Goal: Task Accomplishment & Management: Manage account settings

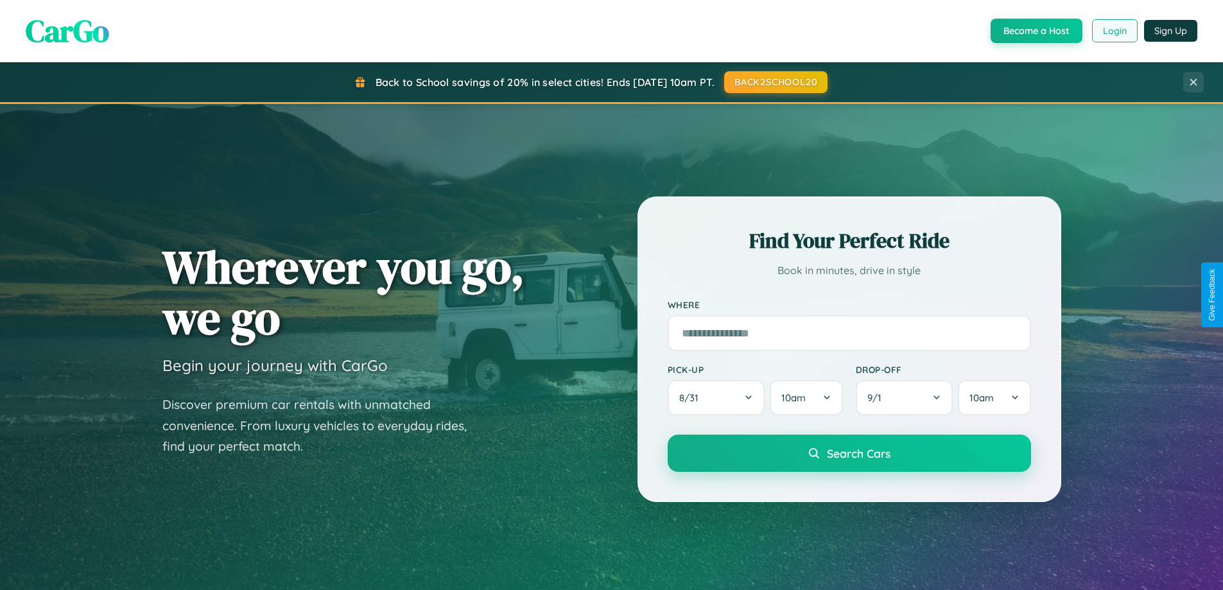
click at [1114, 31] on button "Login" at bounding box center [1115, 30] width 46 height 23
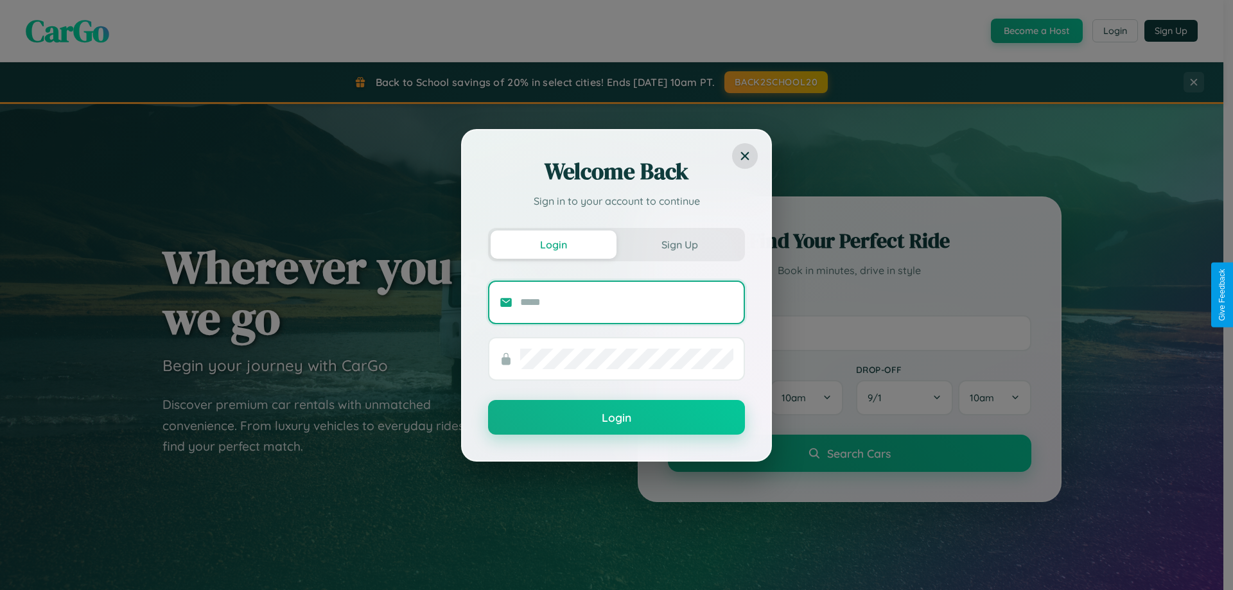
click at [627, 302] on input "text" at bounding box center [626, 302] width 213 height 21
type input "**********"
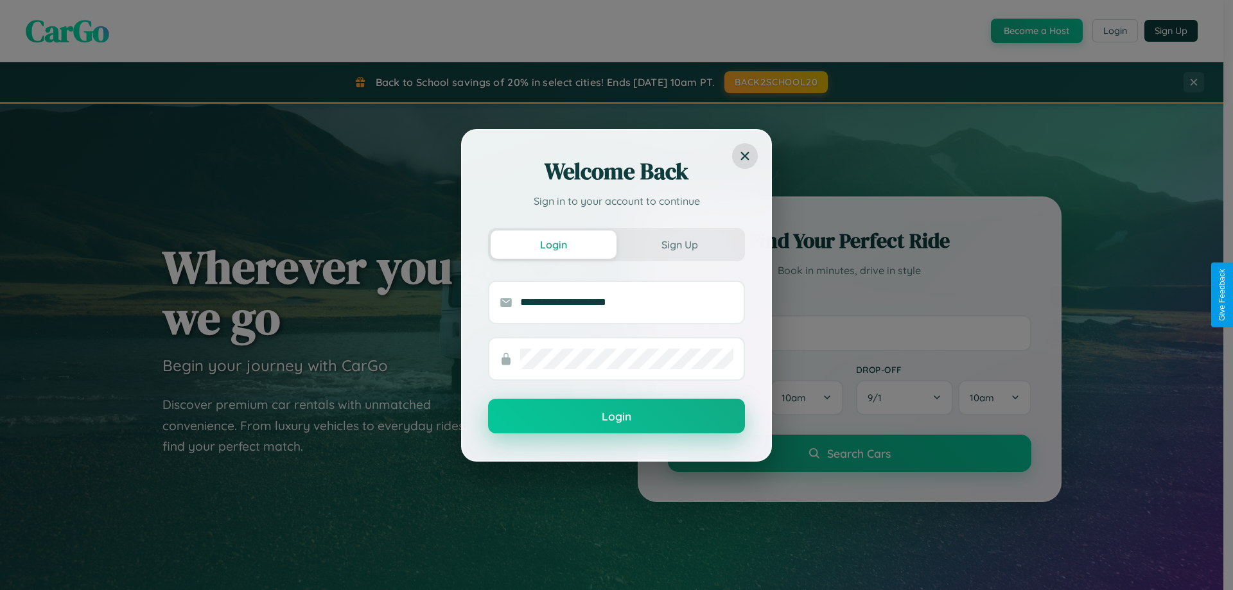
click at [617, 416] on button "Login" at bounding box center [616, 416] width 257 height 35
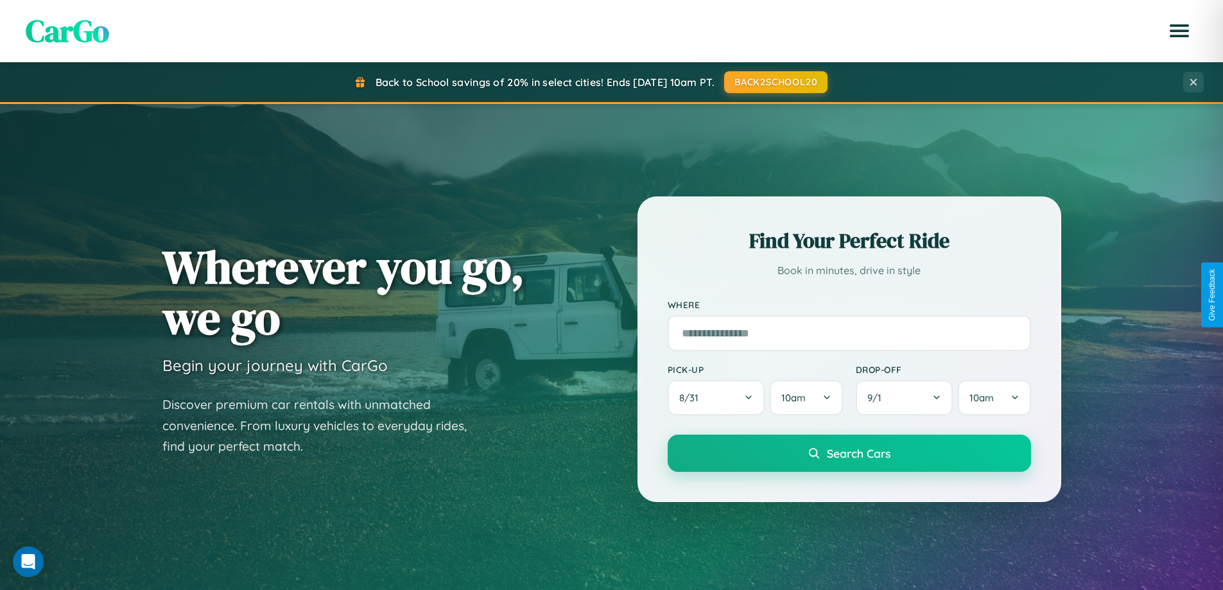
scroll to position [2471, 0]
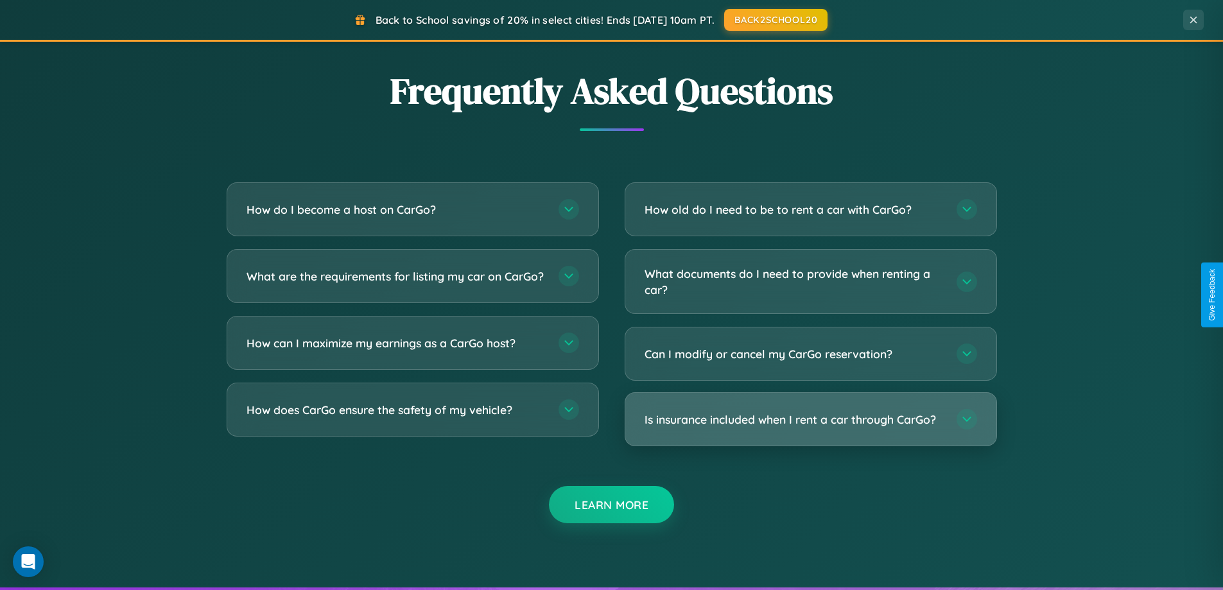
click at [810, 420] on h3 "Is insurance included when I rent a car through CarGo?" at bounding box center [794, 420] width 299 height 16
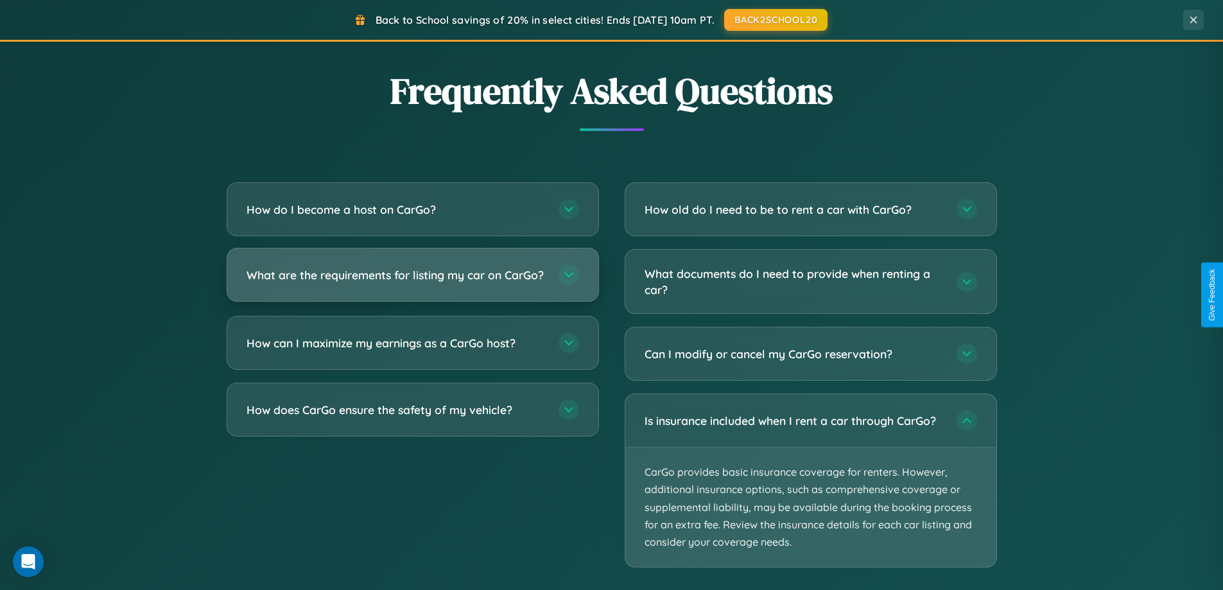
click at [412, 280] on h3 "What are the requirements for listing my car on CarGo?" at bounding box center [396, 275] width 299 height 16
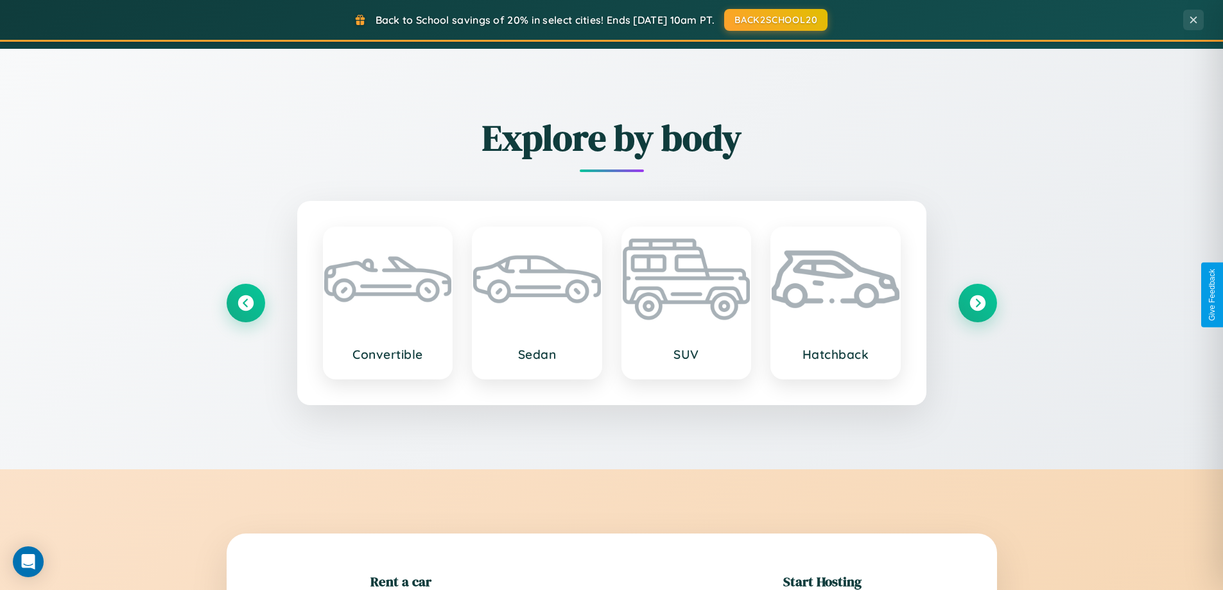
scroll to position [884, 0]
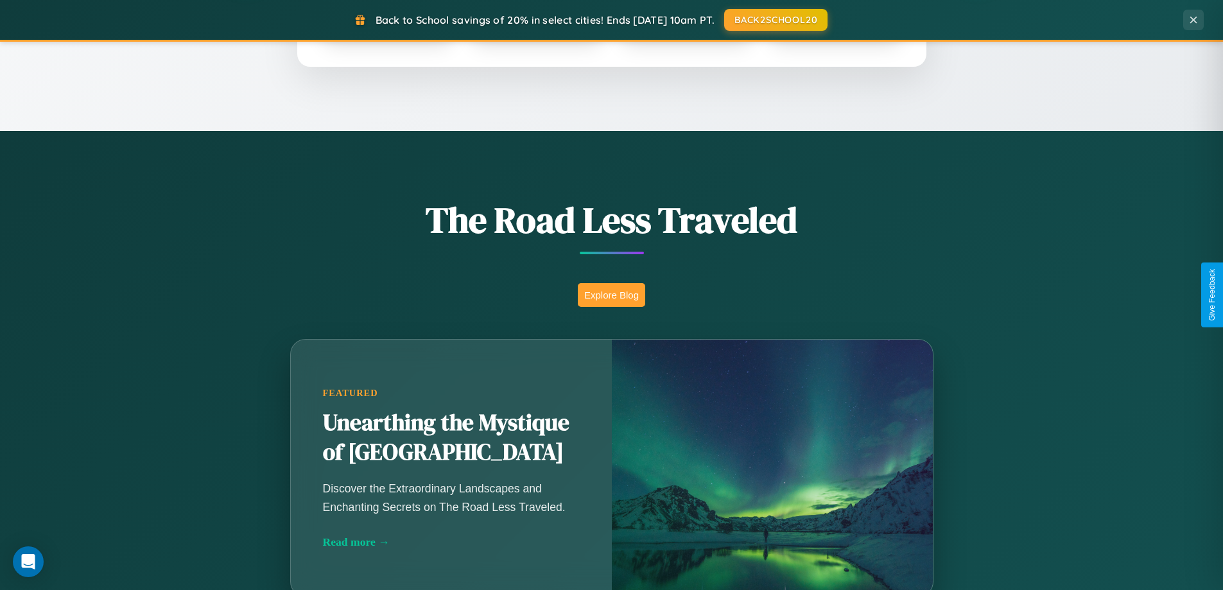
click at [611, 295] on button "Explore Blog" at bounding box center [611, 295] width 67 height 24
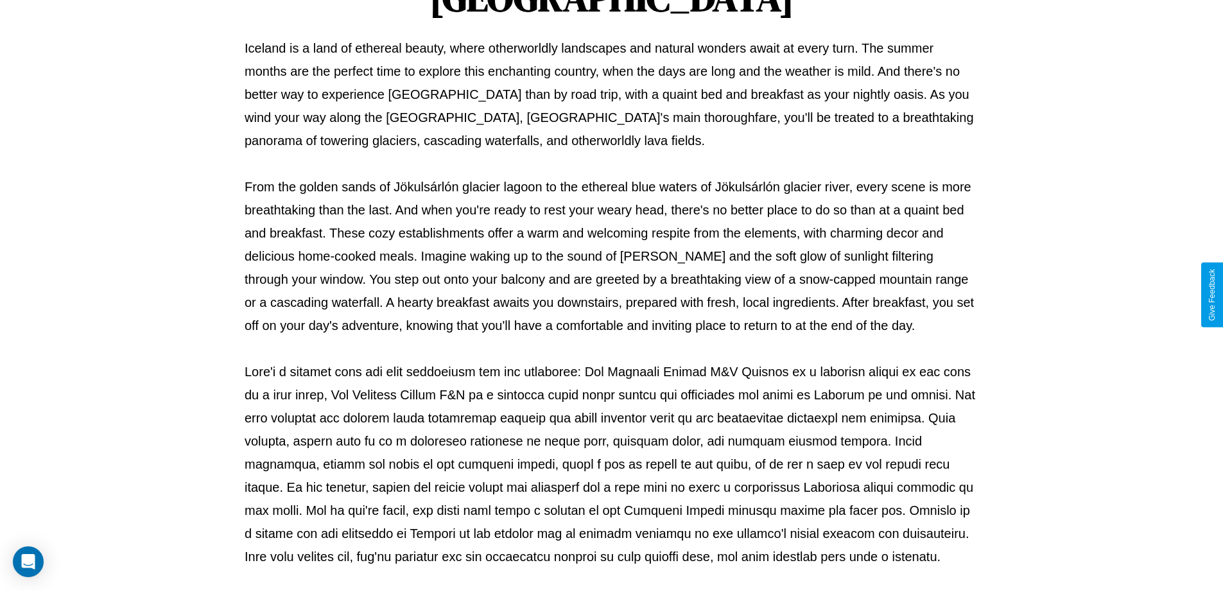
scroll to position [415, 0]
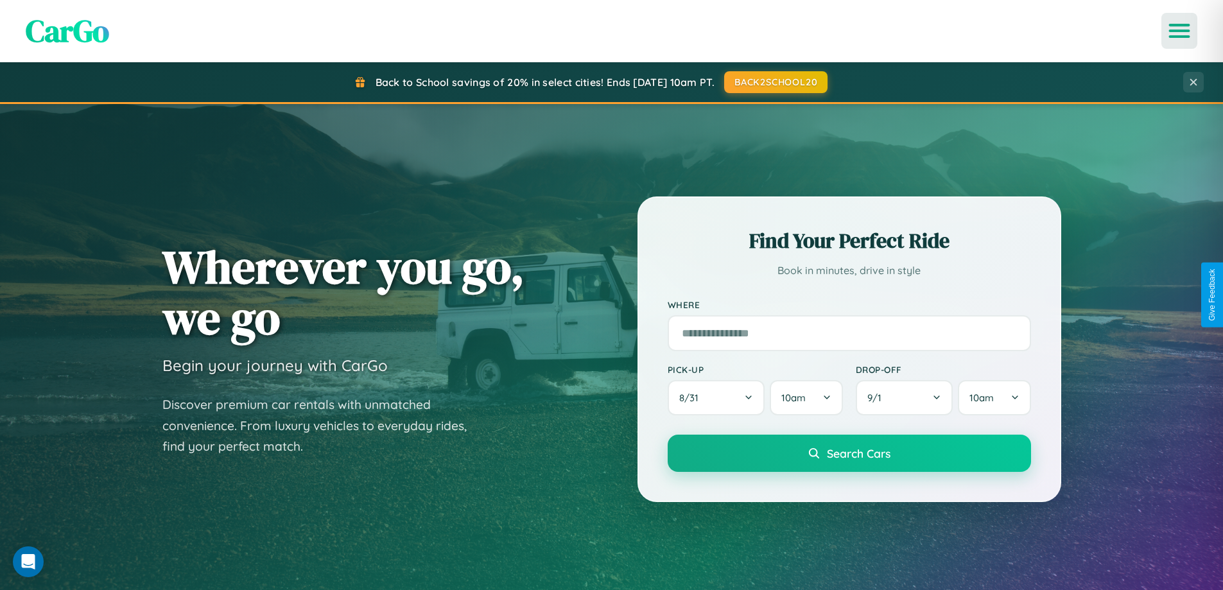
click at [1180, 31] on icon "Open menu" at bounding box center [1180, 31] width 19 height 12
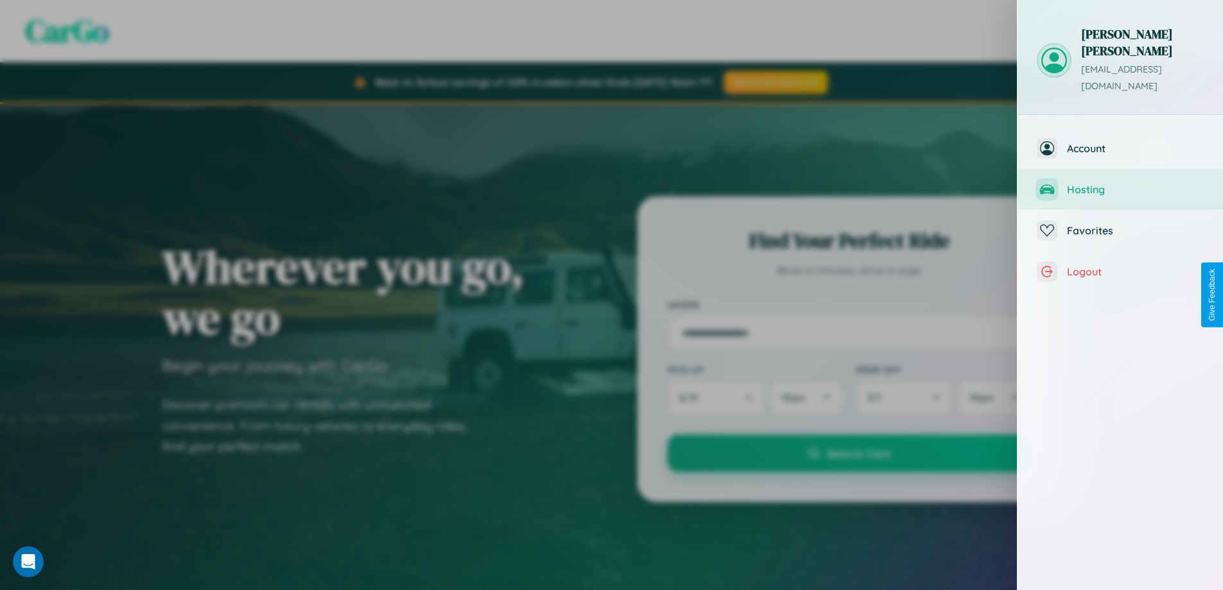
click at [1121, 183] on span "Hosting" at bounding box center [1135, 189] width 137 height 13
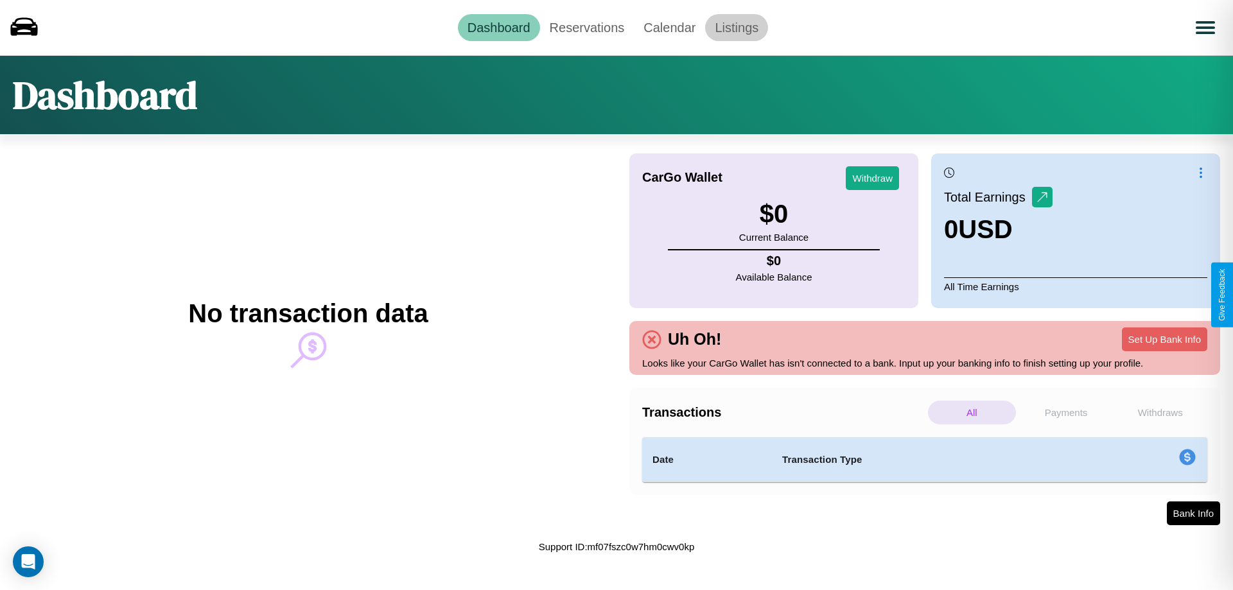
click at [737, 27] on link "Listings" at bounding box center [736, 27] width 63 height 27
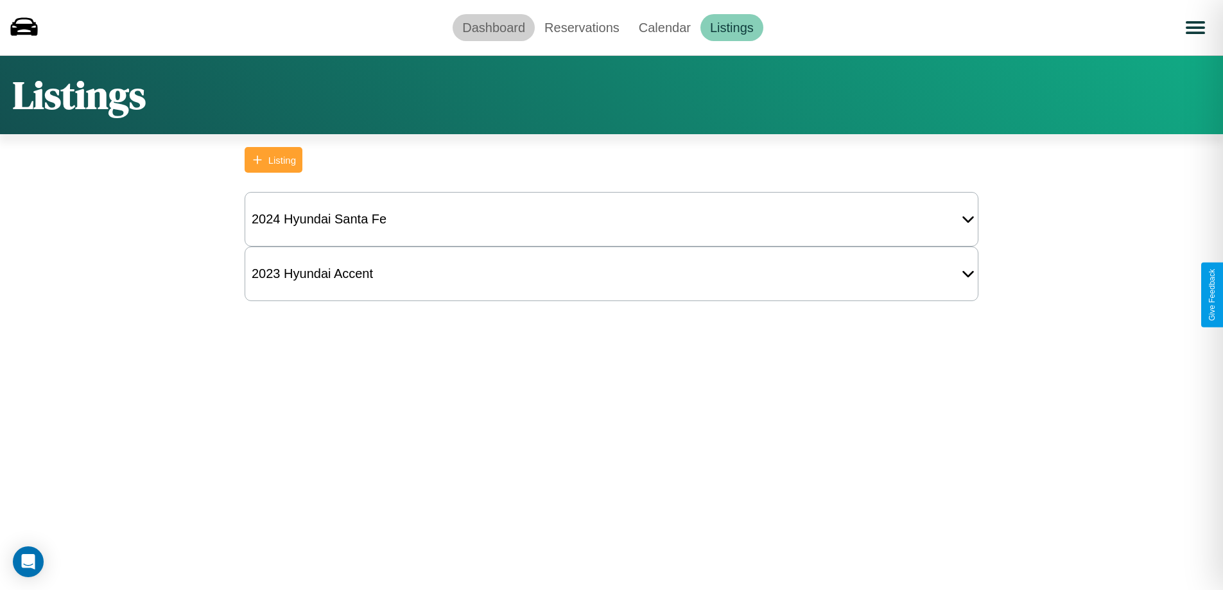
click at [494, 27] on link "Dashboard" at bounding box center [494, 27] width 82 height 27
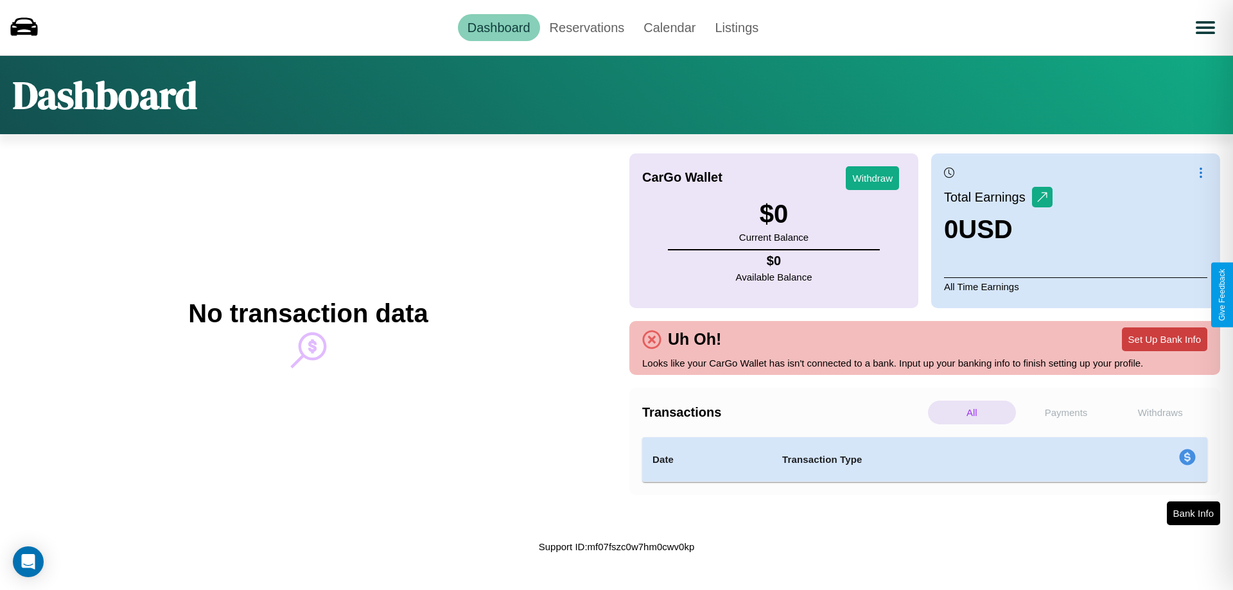
click at [1164, 339] on button "Set Up Bank Info" at bounding box center [1164, 340] width 85 height 24
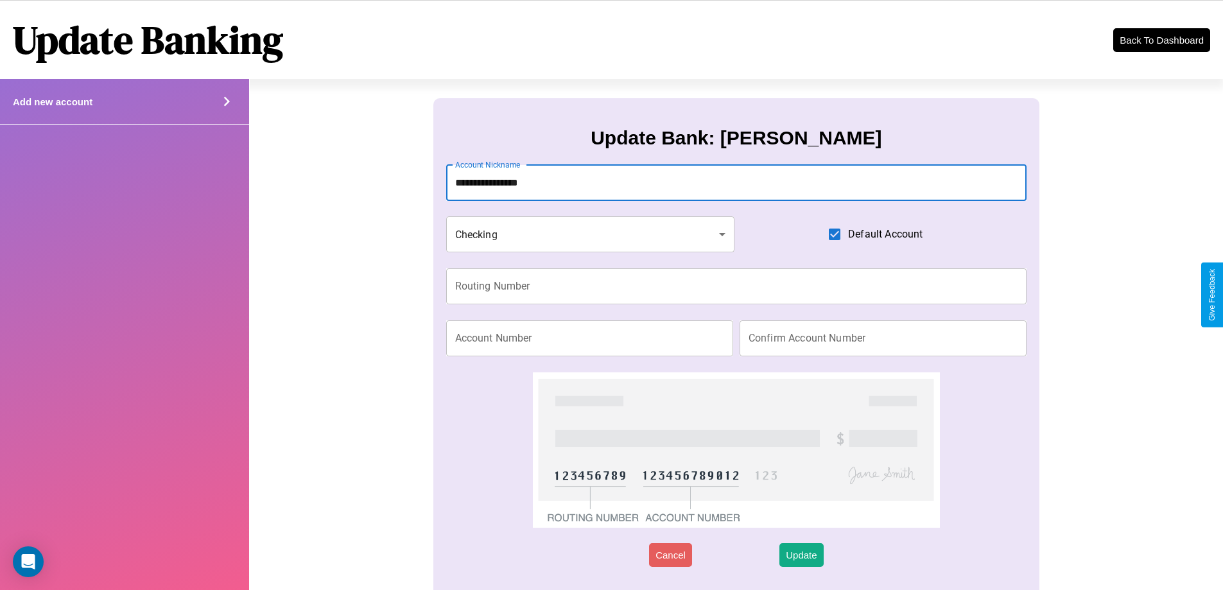
type input "**********"
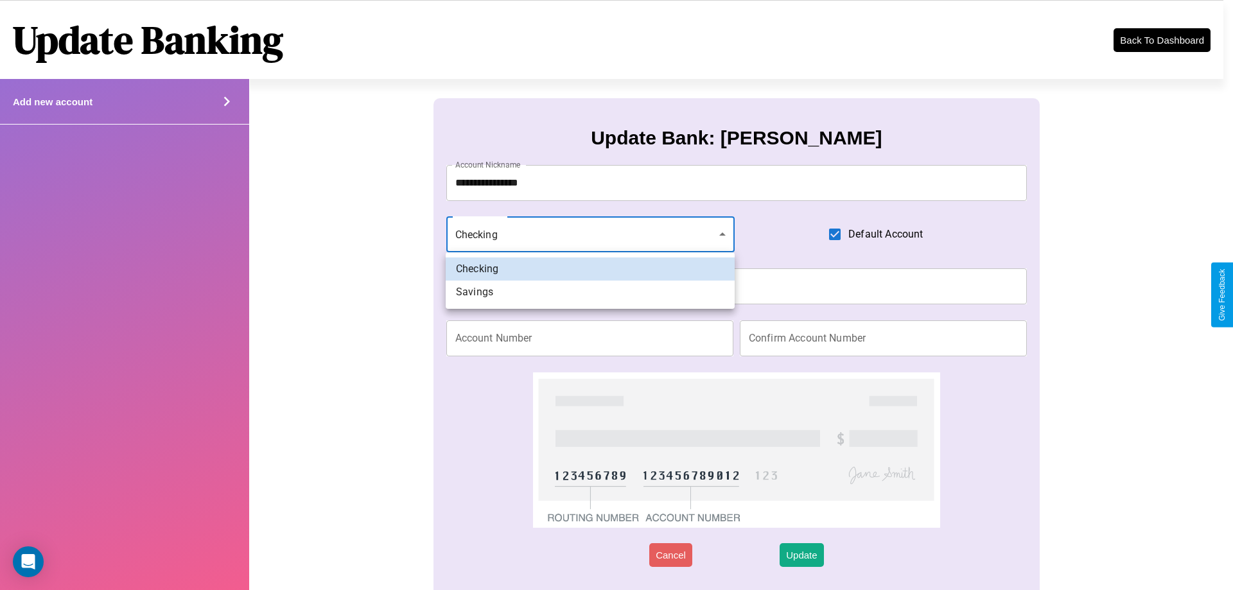
click at [590, 234] on div at bounding box center [616, 295] width 1233 height 590
